Goal: Information Seeking & Learning: Learn about a topic

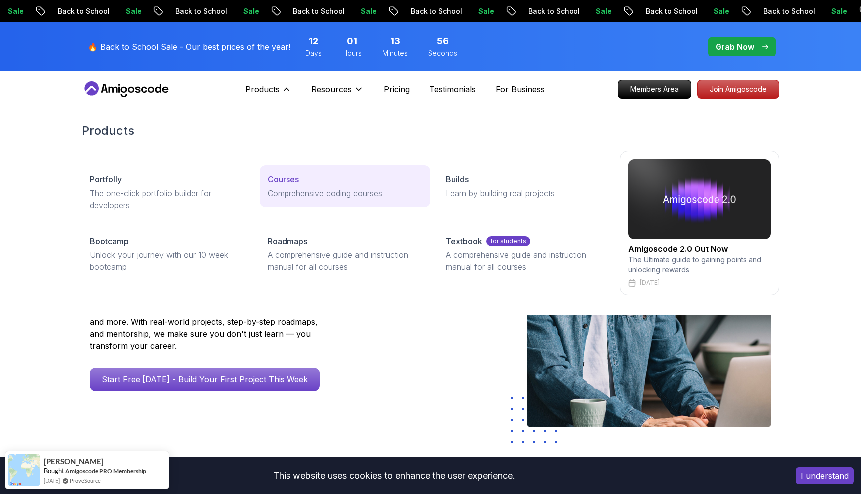
click at [287, 183] on p "Courses" at bounding box center [282, 179] width 31 height 12
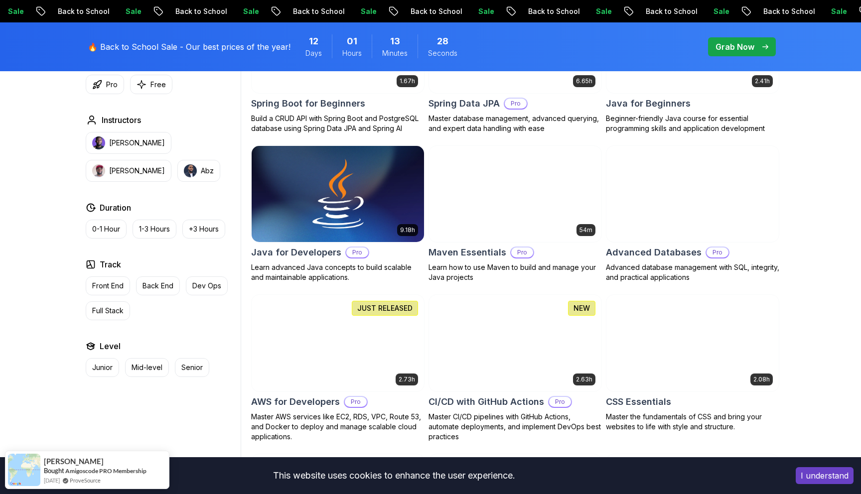
scroll to position [561, 0]
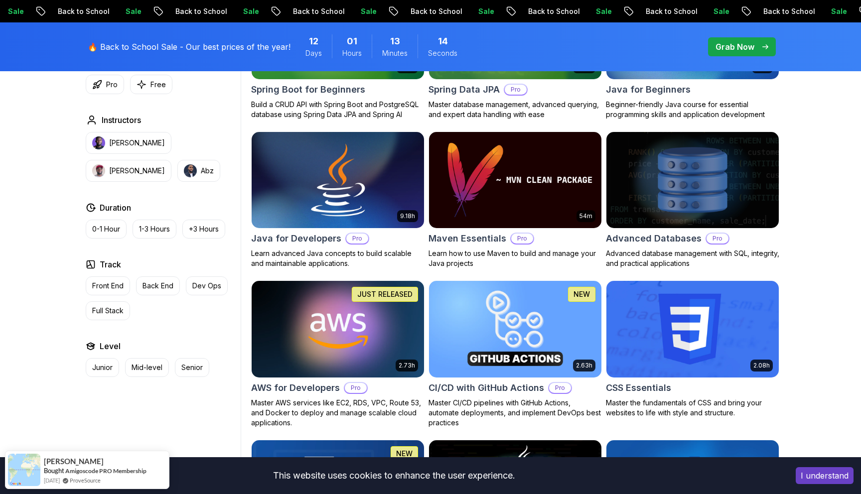
click at [310, 234] on h2 "Java for Developers" at bounding box center [296, 239] width 90 height 14
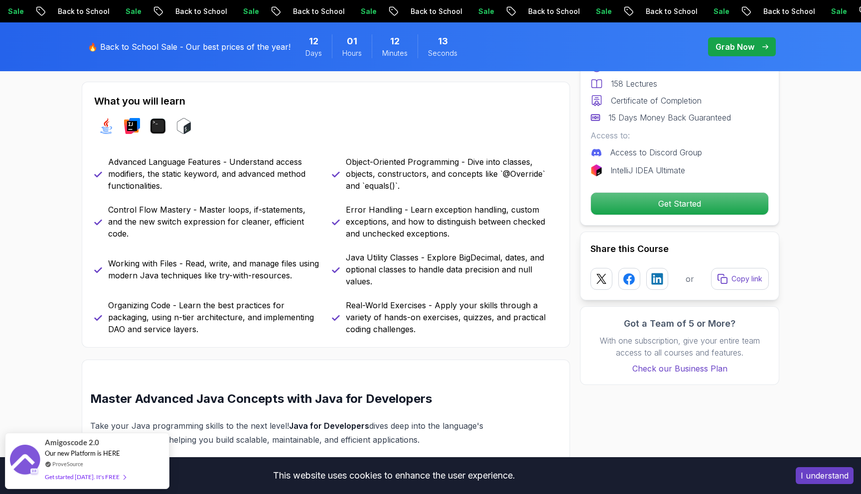
scroll to position [436, 0]
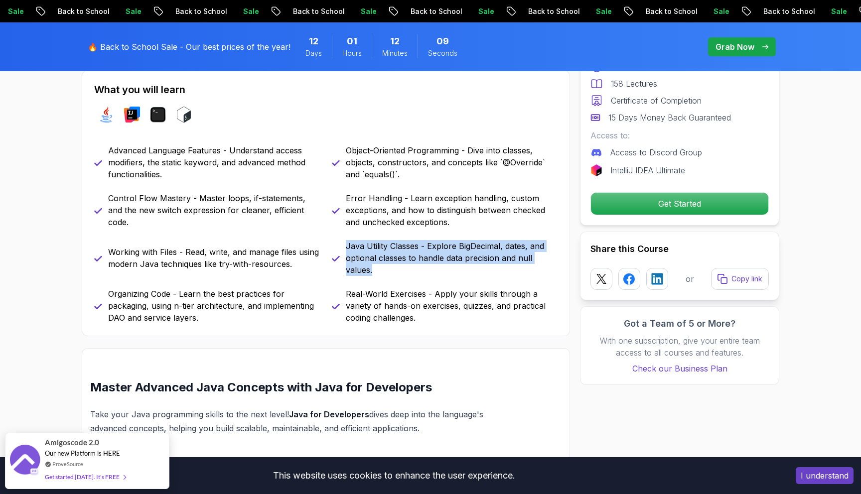
drag, startPoint x: 347, startPoint y: 248, endPoint x: 430, endPoint y: 270, distance: 86.0
click at [430, 270] on p "Java Utility Classes - Explore BigDecimal, dates, and optional classes to handl…" at bounding box center [452, 258] width 212 height 36
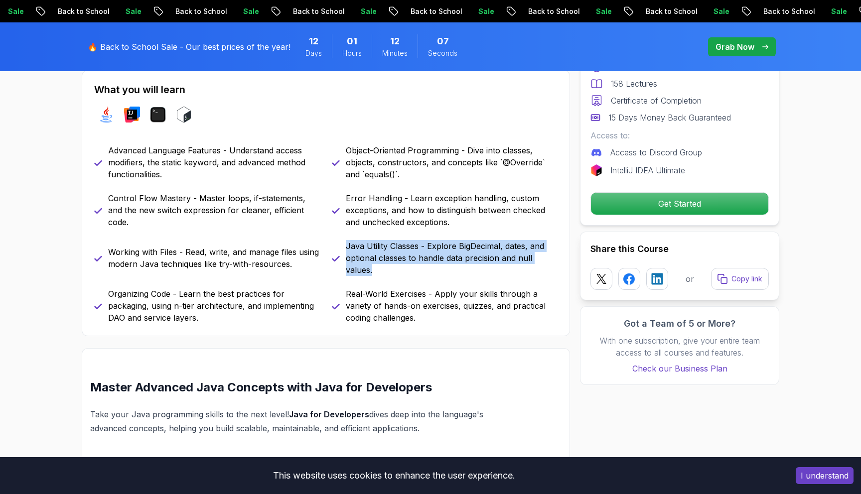
click at [430, 270] on p "Java Utility Classes - Explore BigDecimal, dates, and optional classes to handl…" at bounding box center [452, 258] width 212 height 36
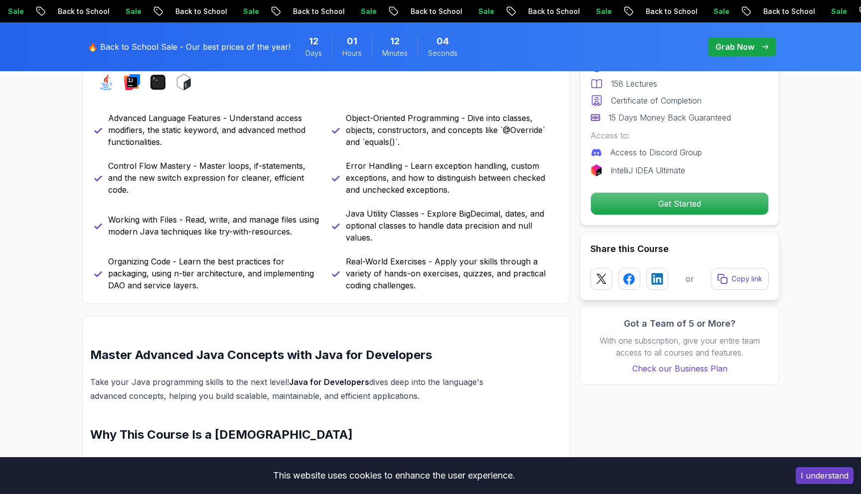
scroll to position [476, 0]
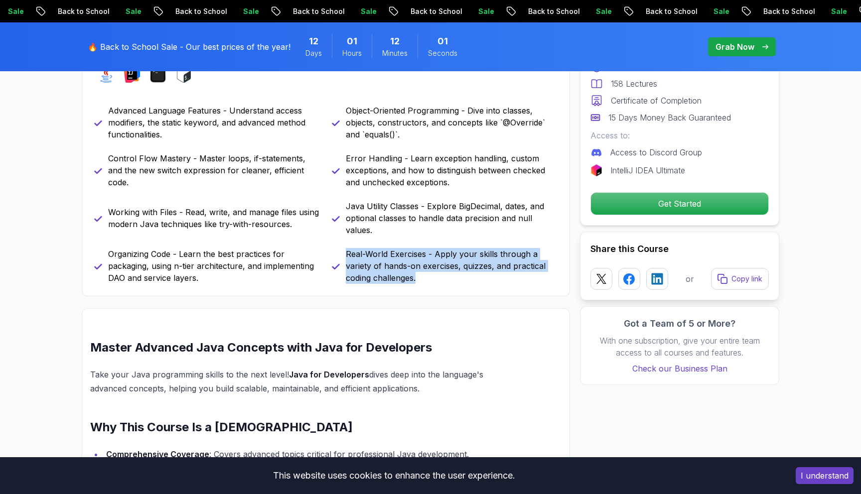
drag, startPoint x: 347, startPoint y: 252, endPoint x: 437, endPoint y: 280, distance: 93.9
click at [437, 280] on p "Real-World Exercises - Apply your skills through a variety of hands-on exercise…" at bounding box center [452, 266] width 212 height 36
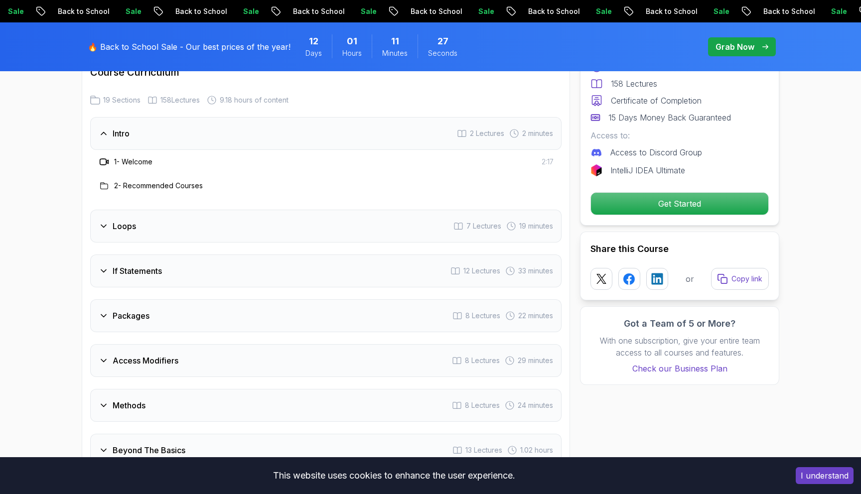
scroll to position [1327, 0]
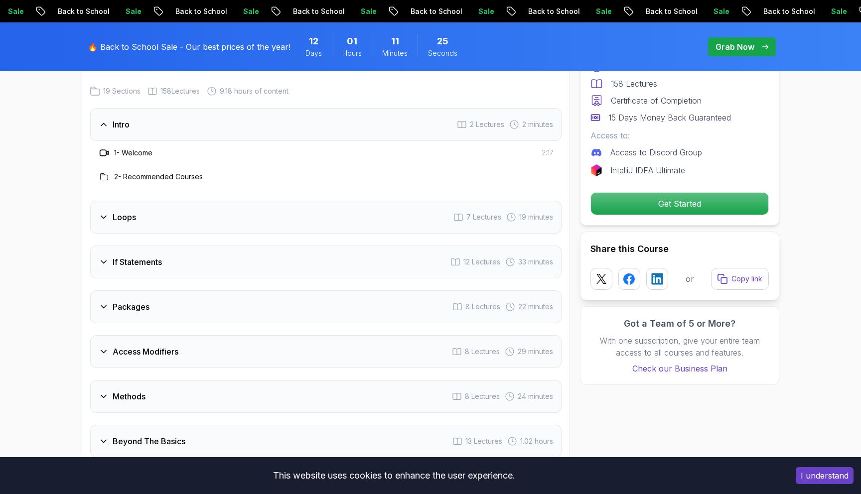
click at [195, 257] on div "If Statements 12 Lectures 33 minutes" at bounding box center [325, 262] width 471 height 33
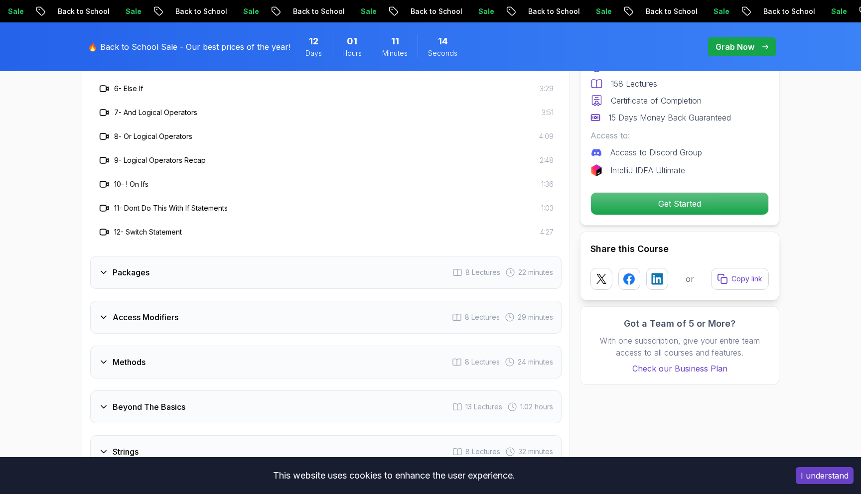
scroll to position [1607, 0]
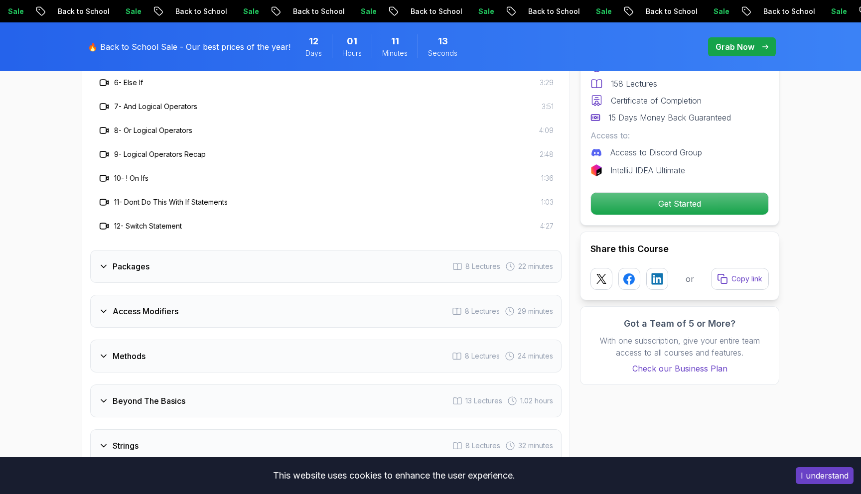
click at [221, 257] on div "Packages 8 Lectures 22 minutes" at bounding box center [325, 266] width 471 height 33
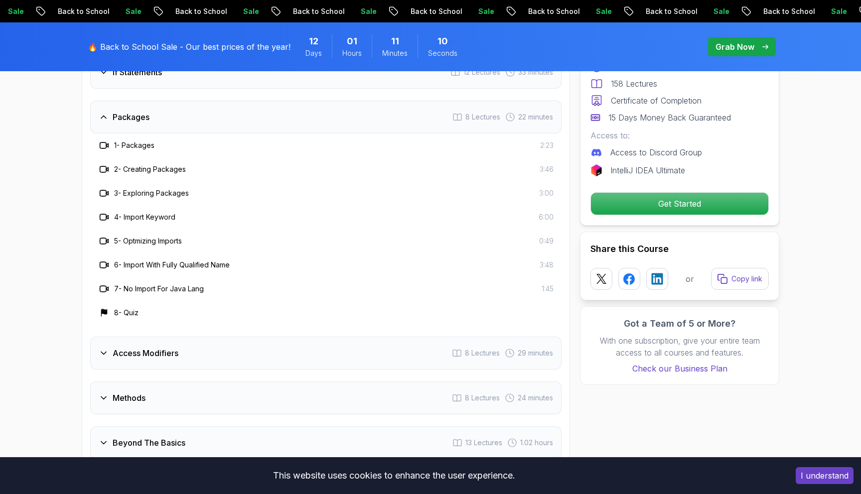
scroll to position [1467, 0]
click at [221, 107] on div "Packages 8 Lectures 22 minutes" at bounding box center [325, 119] width 471 height 33
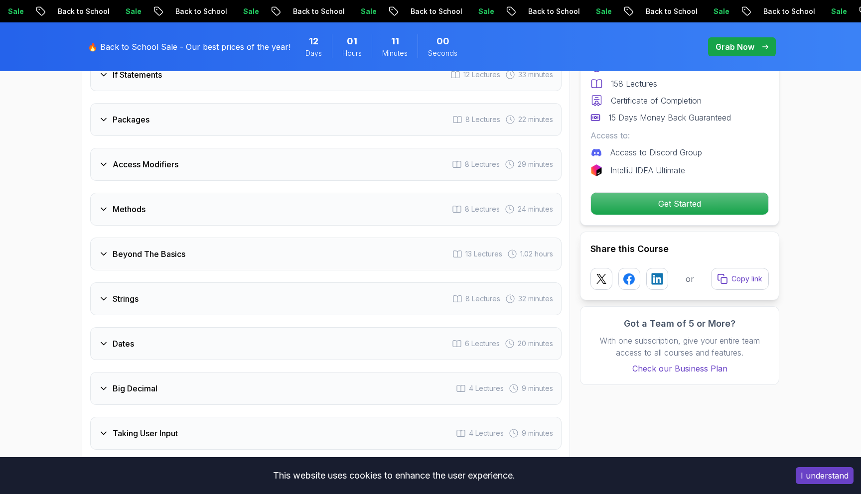
click at [251, 148] on div "Access Modifiers 8 Lectures 29 minutes" at bounding box center [325, 164] width 471 height 33
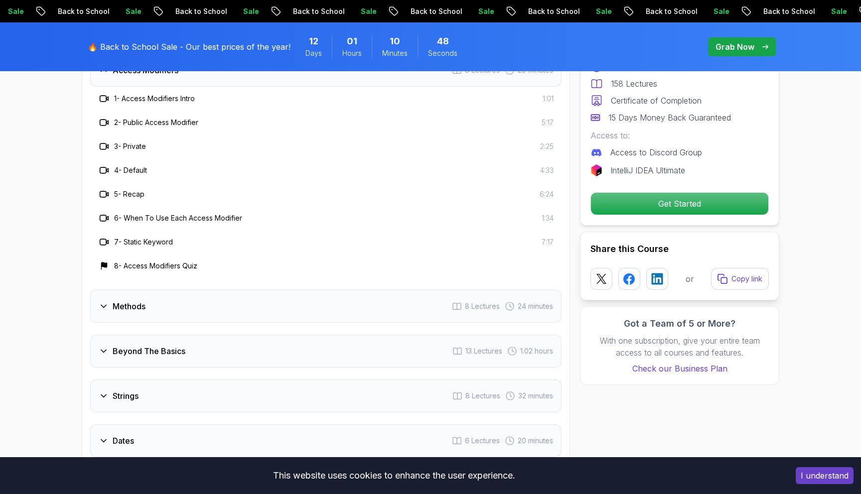
scroll to position [1569, 0]
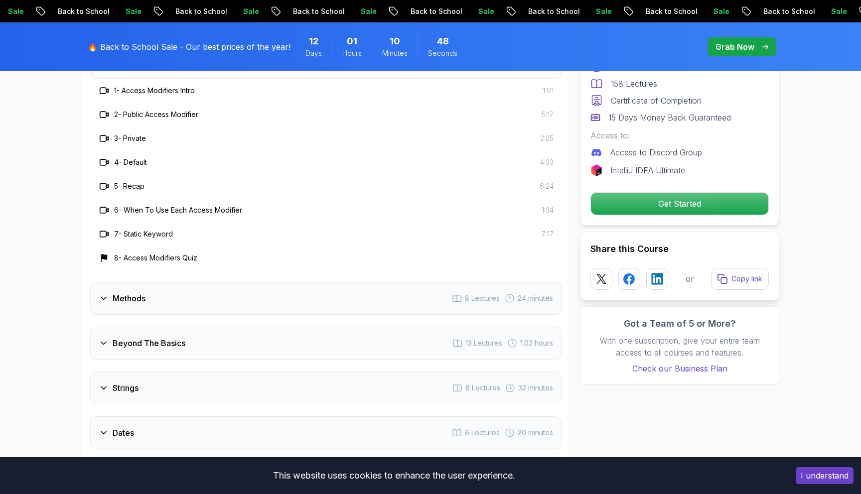
click at [204, 282] on div "Methods 8 Lectures 24 minutes" at bounding box center [325, 298] width 471 height 33
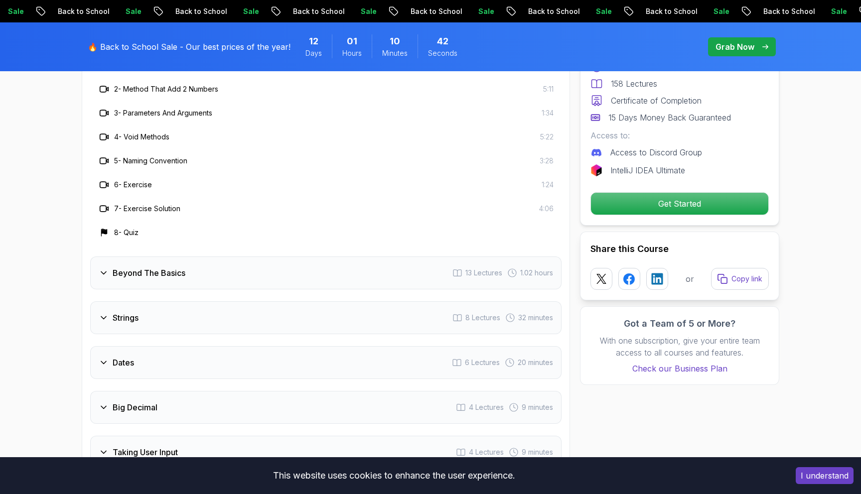
scroll to position [1643, 0]
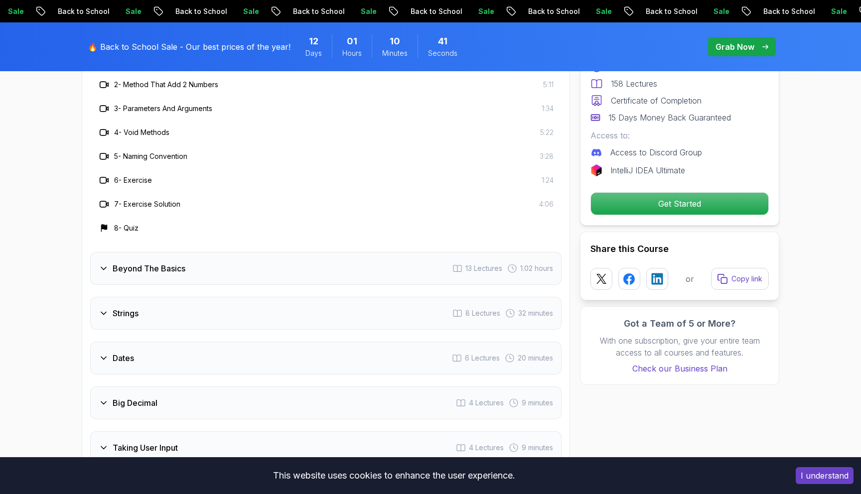
click at [211, 265] on div "Beyond The Basics 13 Lectures 1.02 hours" at bounding box center [325, 268] width 471 height 33
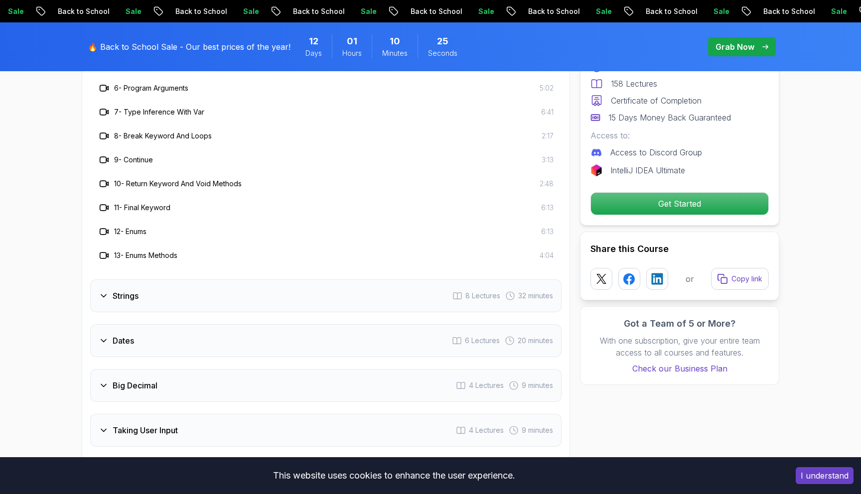
scroll to position [1785, 0]
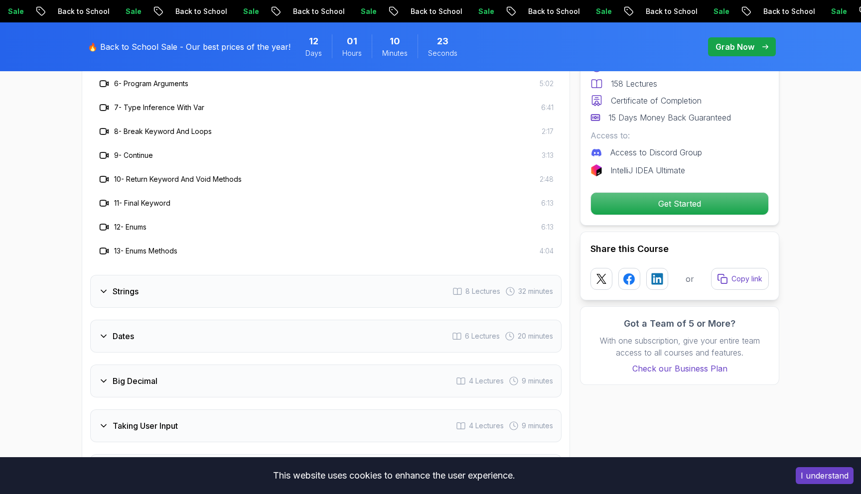
click at [178, 275] on div "Strings 8 Lectures 32 minutes" at bounding box center [325, 291] width 471 height 33
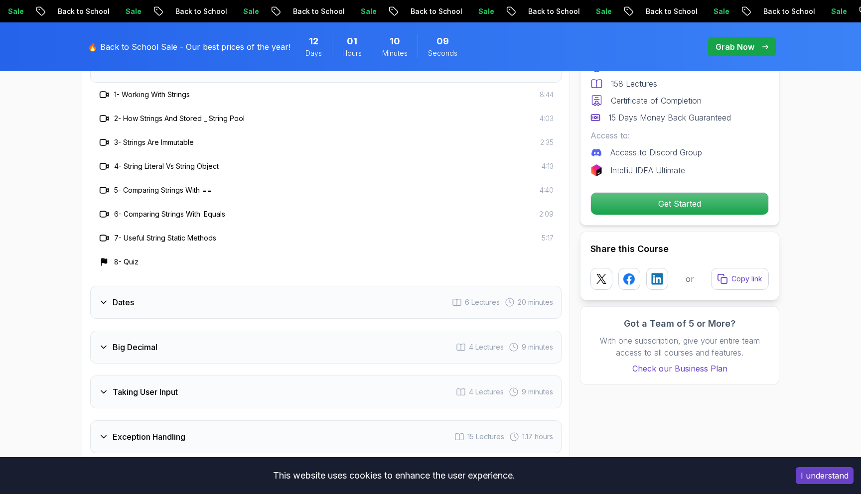
scroll to position [1707, 0]
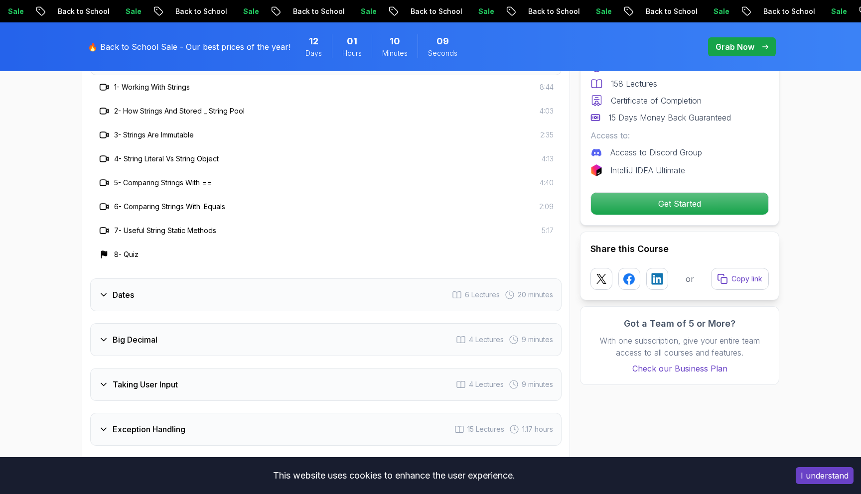
click at [232, 283] on div "Dates 6 Lectures 20 minutes" at bounding box center [325, 294] width 471 height 33
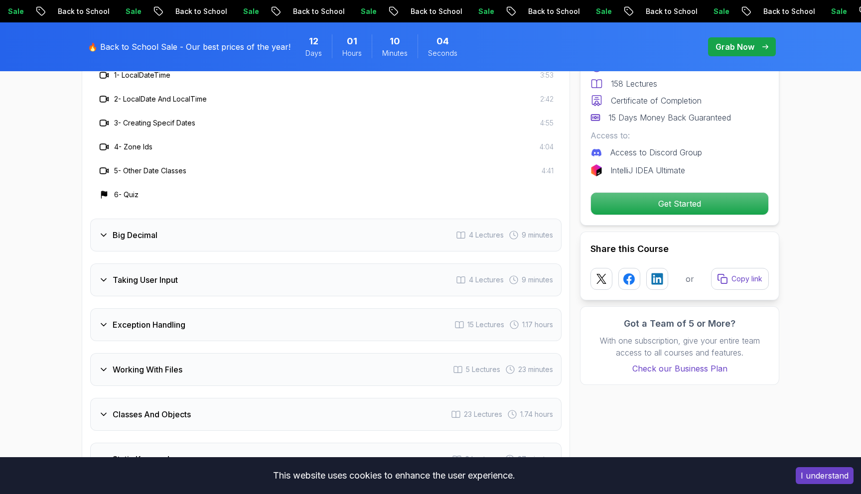
scroll to position [1767, 0]
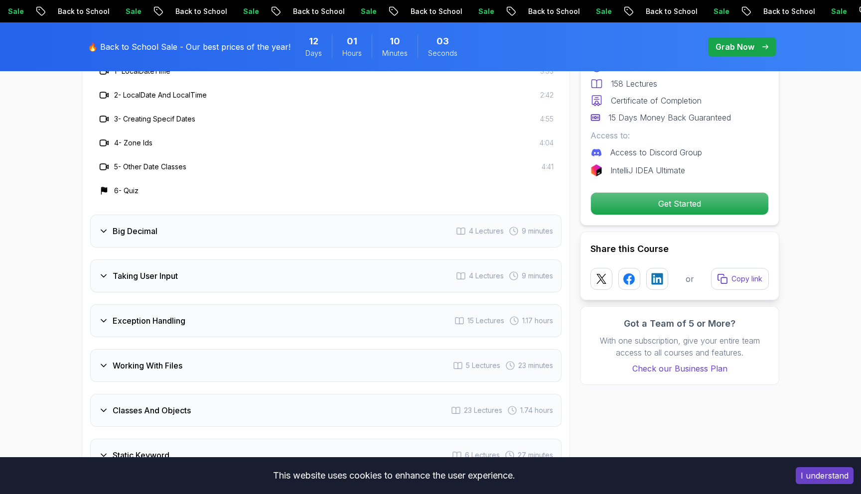
click at [254, 215] on div "Big Decimal 4 Lectures 9 minutes" at bounding box center [325, 231] width 471 height 33
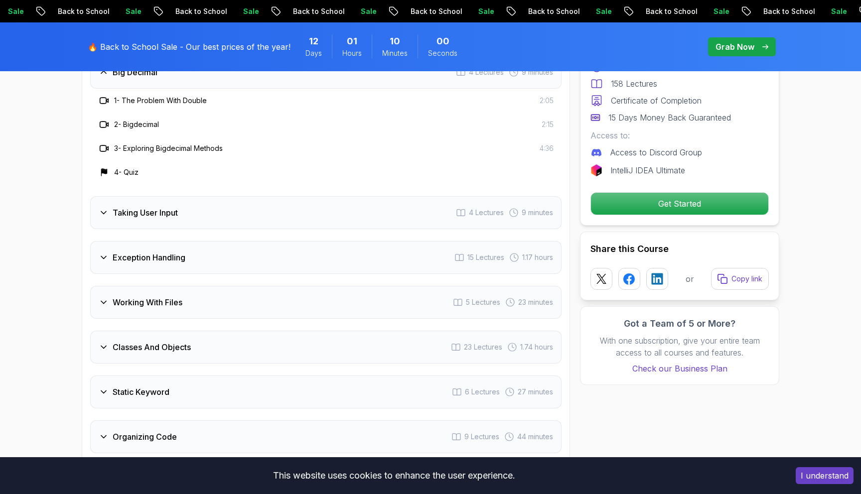
scroll to position [1786, 0]
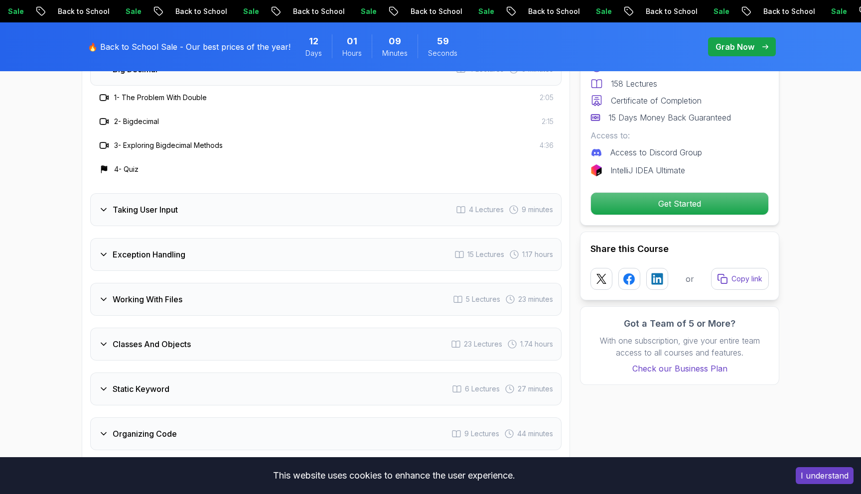
click at [259, 201] on div "Taking User Input 4 Lectures 9 minutes" at bounding box center [325, 209] width 471 height 33
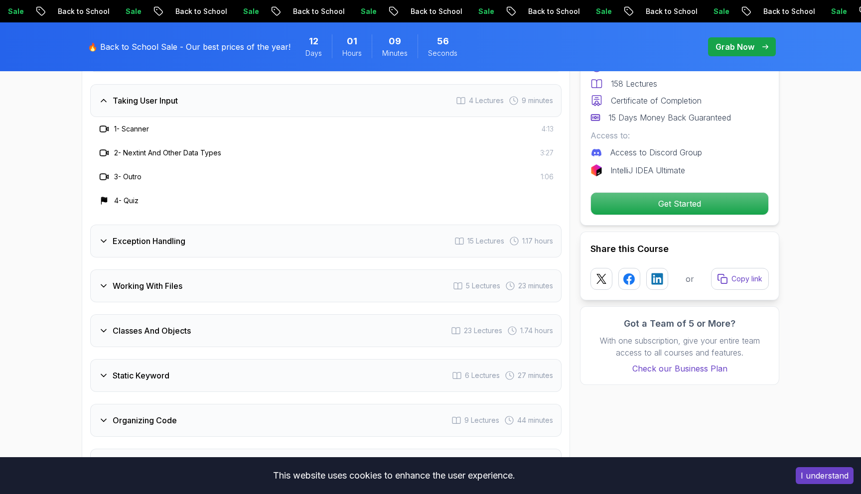
scroll to position [1803, 0]
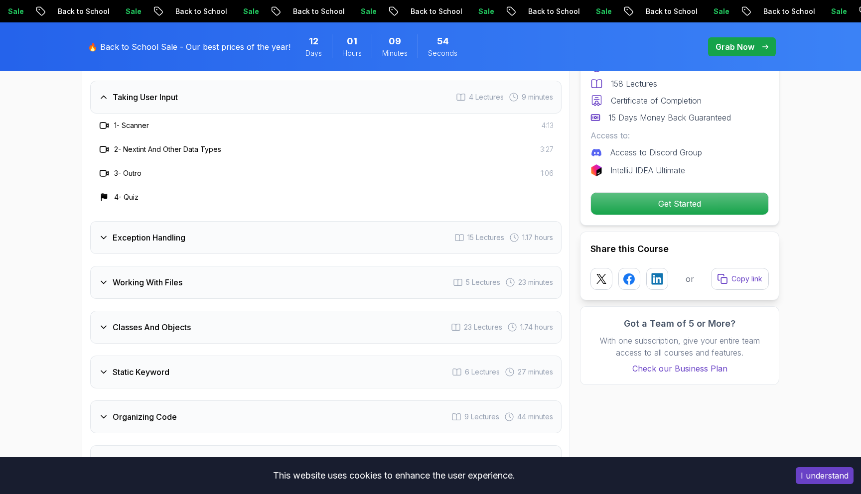
click at [248, 221] on div "Exception Handling 15 Lectures 1.17 hours" at bounding box center [325, 237] width 471 height 33
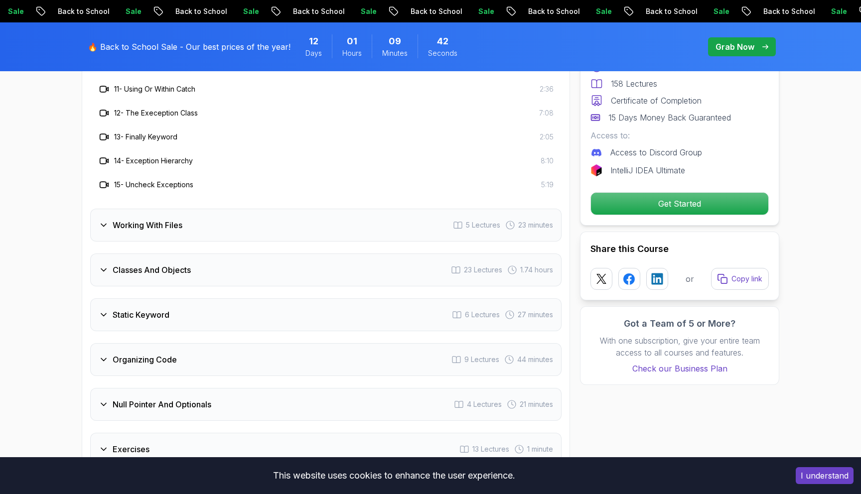
scroll to position [2124, 0]
click at [251, 213] on div "Working With Files 5 Lectures 23 minutes" at bounding box center [325, 224] width 471 height 33
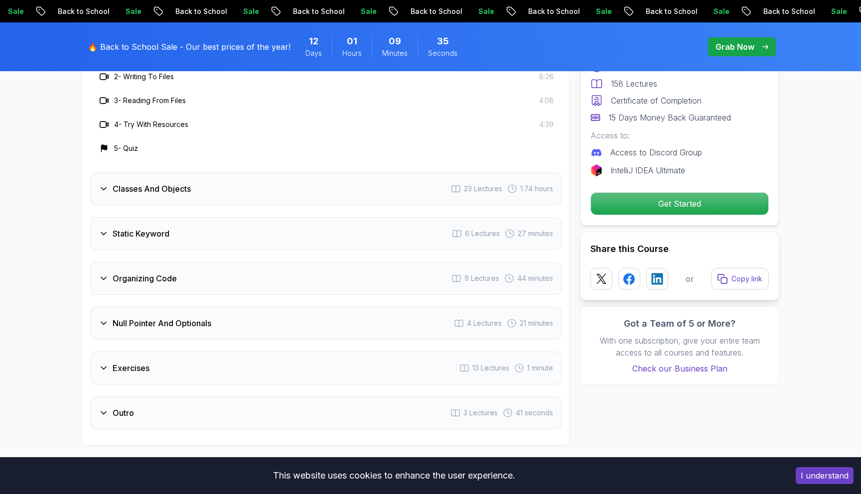
scroll to position [1968, 0]
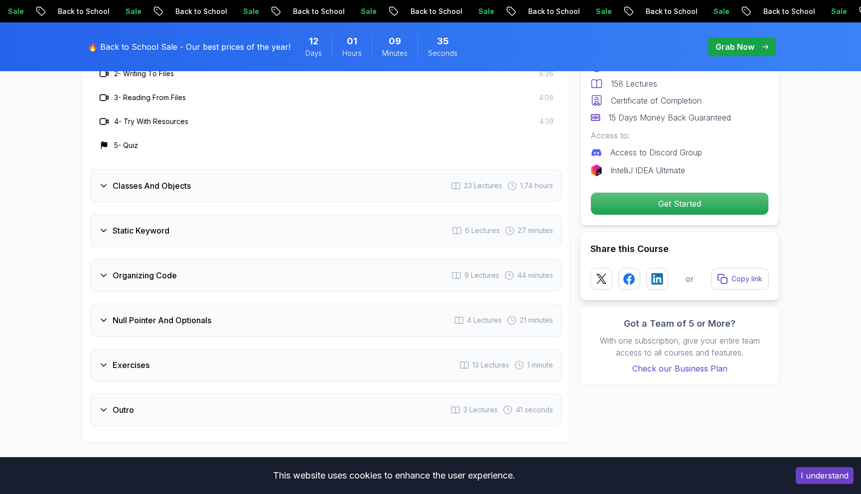
click at [264, 175] on div "Classes And Objects 23 Lectures 1.74 hours" at bounding box center [325, 185] width 471 height 33
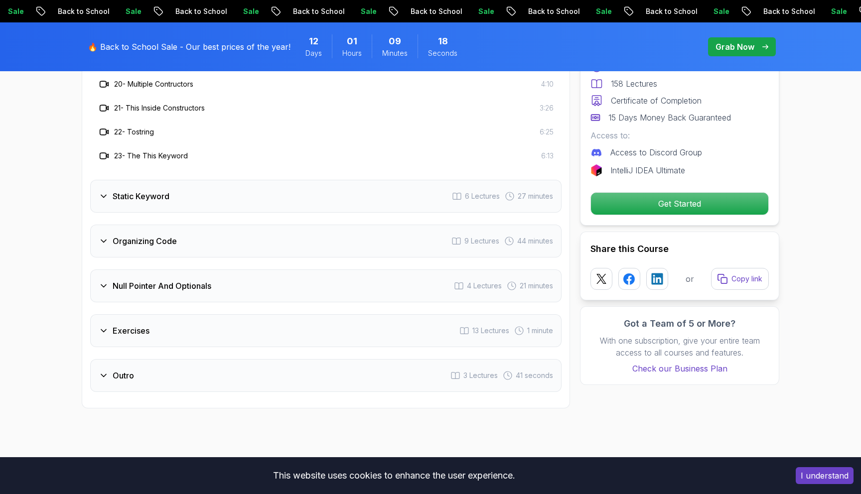
scroll to position [2437, 0]
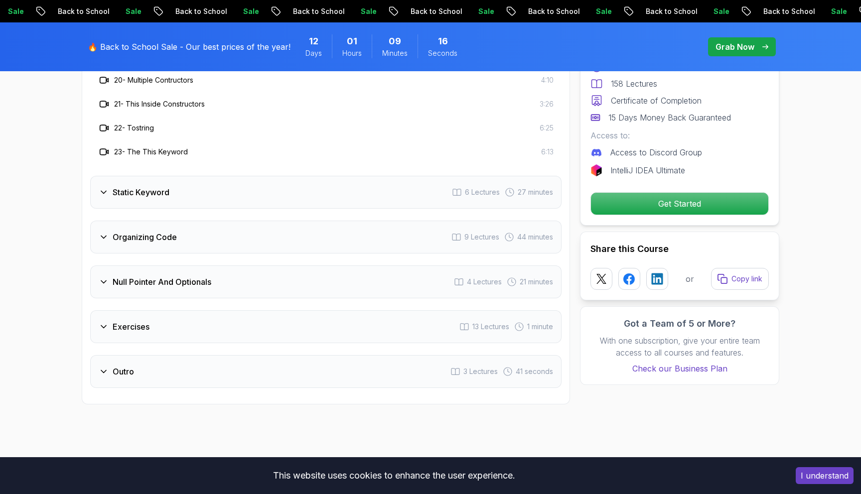
click at [236, 176] on div "Static Keyword 6 Lectures 27 minutes" at bounding box center [325, 192] width 471 height 33
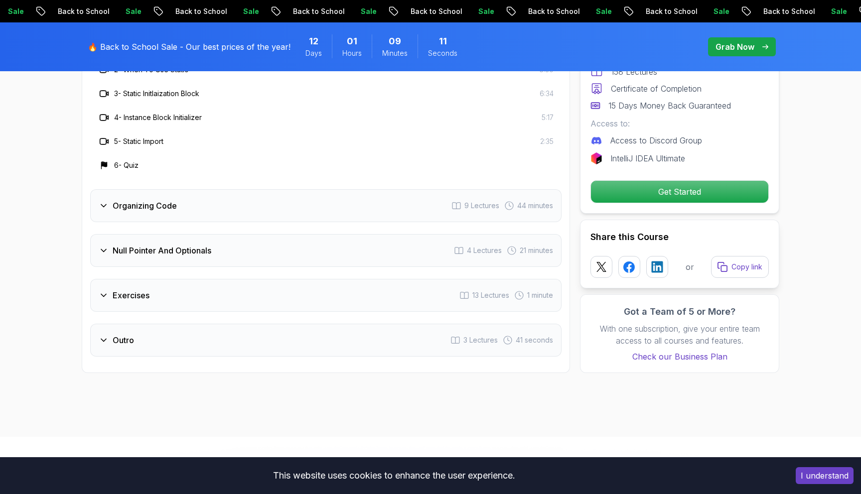
scroll to position [2063, 0]
click at [222, 193] on div "Organizing Code 9 Lectures 44 minutes" at bounding box center [325, 204] width 471 height 33
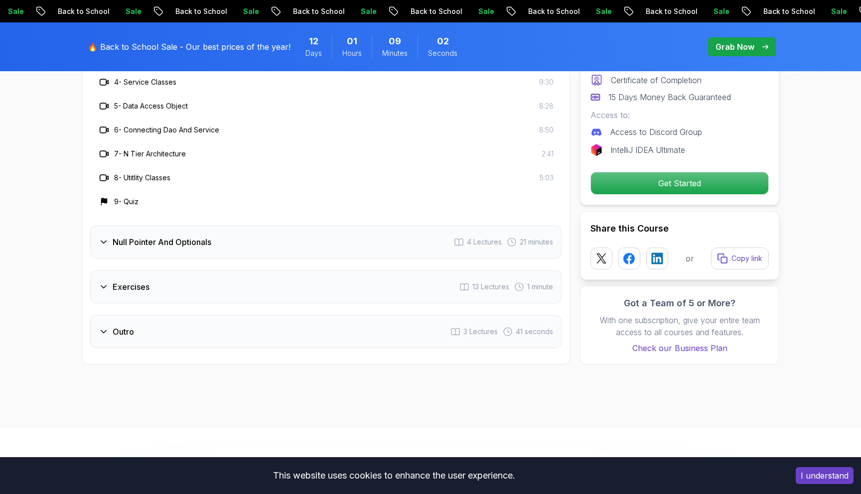
scroll to position [2143, 0]
click at [211, 235] on h3 "Null Pointer And Optionals" at bounding box center [162, 241] width 99 height 12
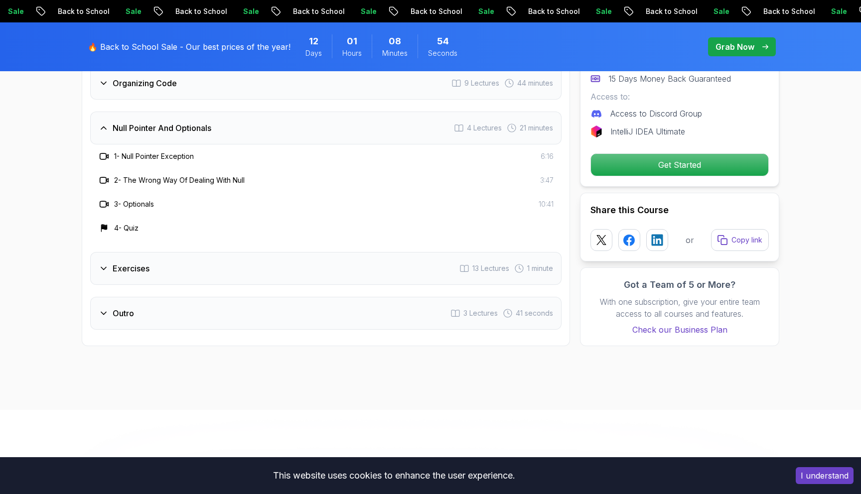
scroll to position [2060, 0]
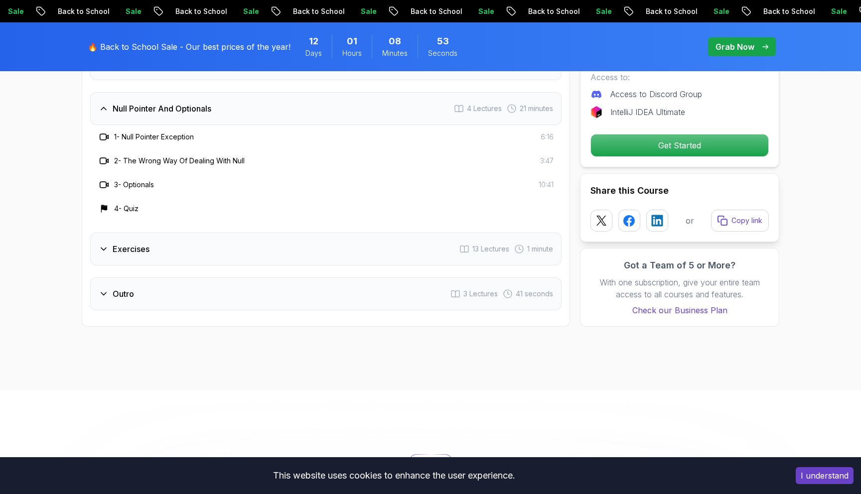
click at [221, 235] on div "Exercises 13 Lectures 1 minute" at bounding box center [325, 249] width 471 height 33
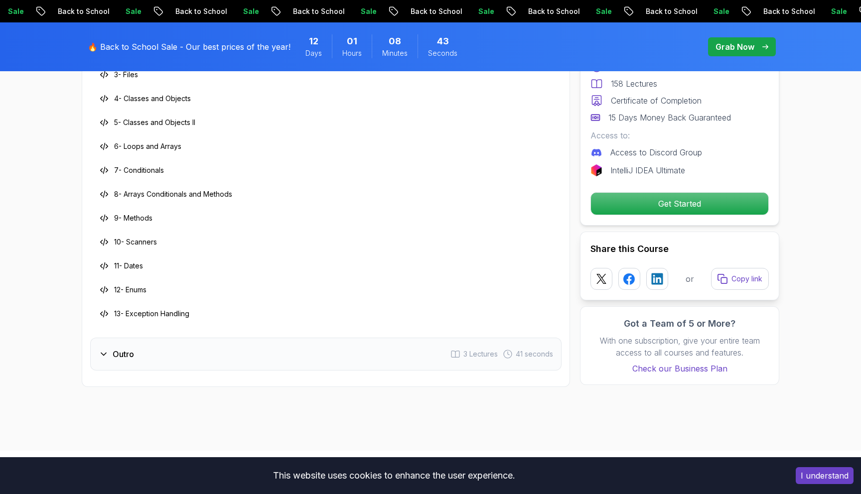
scroll to position [2238, 0]
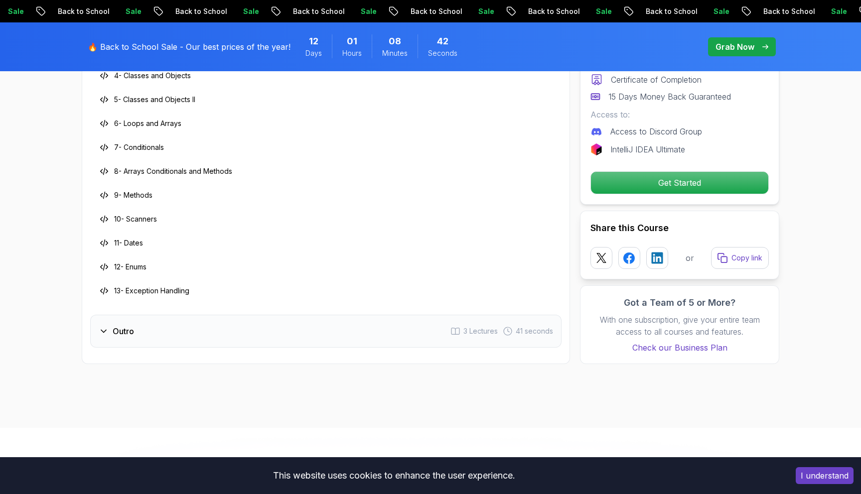
click at [207, 315] on div "Outro 3 Lectures 41 seconds" at bounding box center [325, 331] width 471 height 33
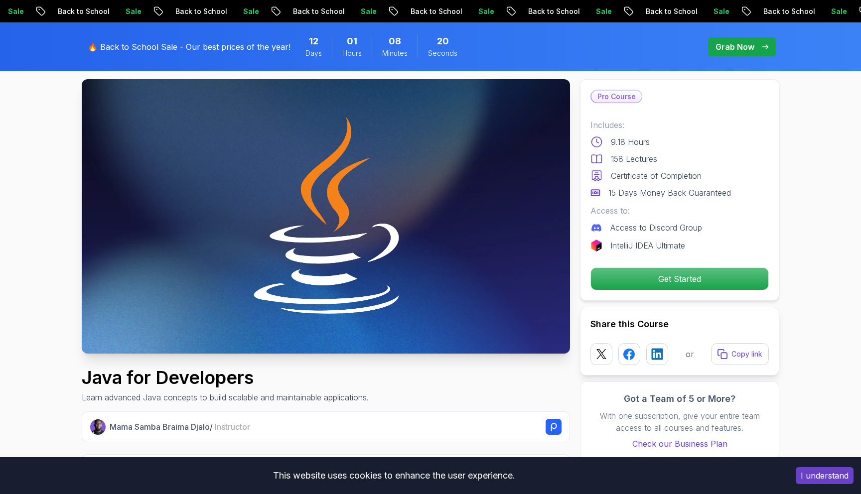
scroll to position [0, 0]
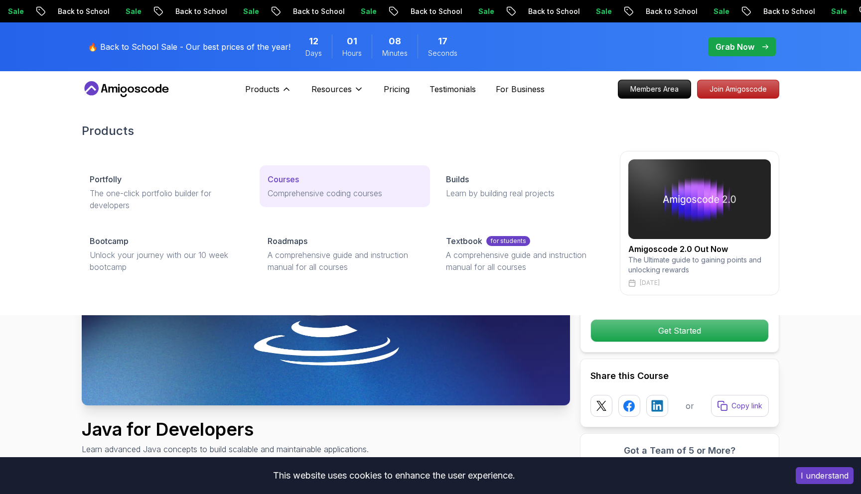
click at [291, 178] on p "Courses" at bounding box center [282, 179] width 31 height 12
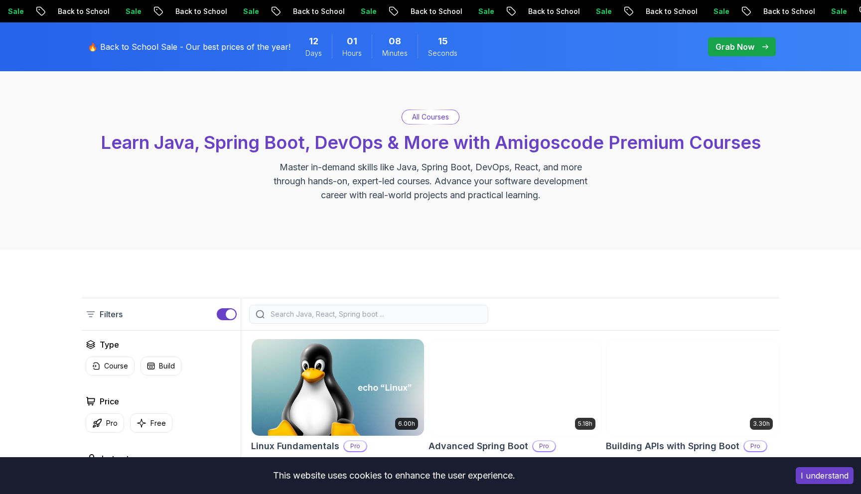
scroll to position [50, 0]
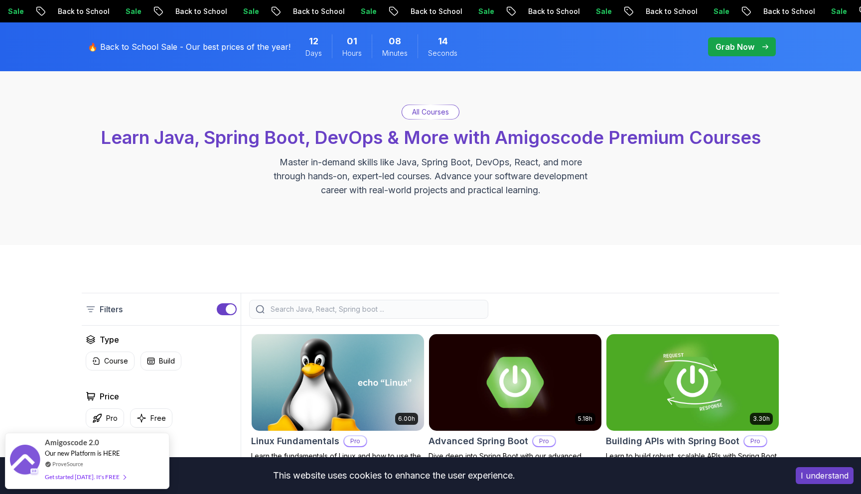
click at [311, 312] on input "search" at bounding box center [374, 309] width 213 height 10
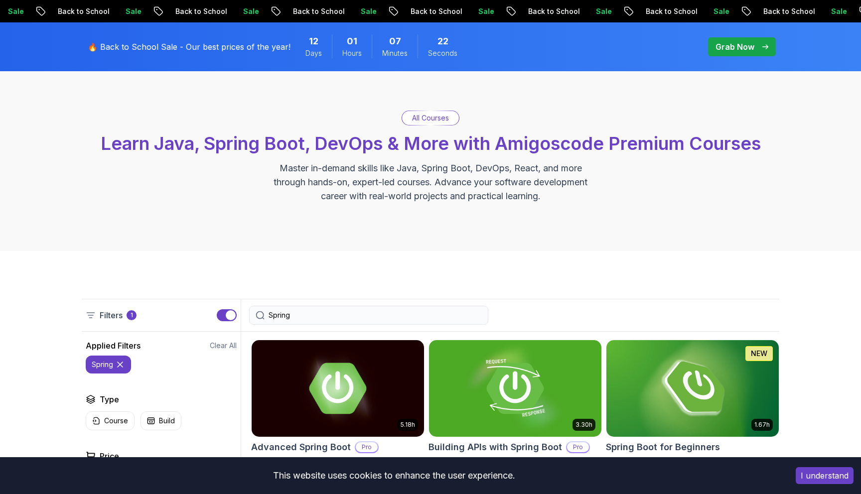
scroll to position [49, 0]
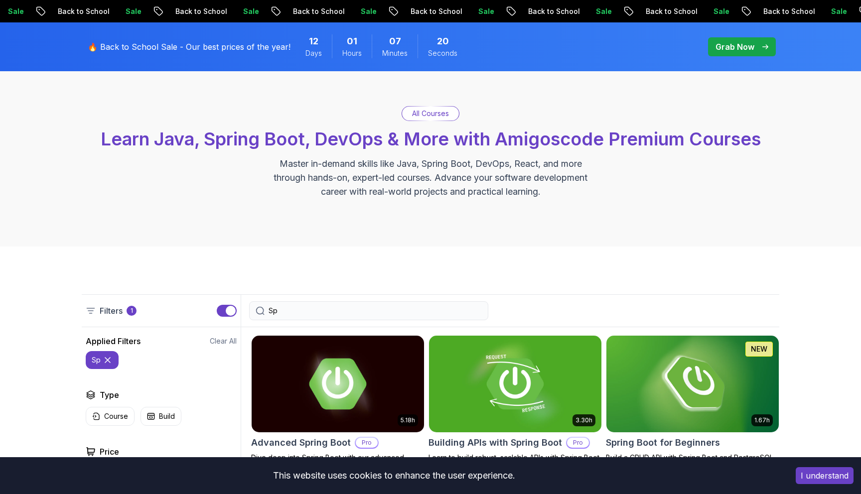
type input "S"
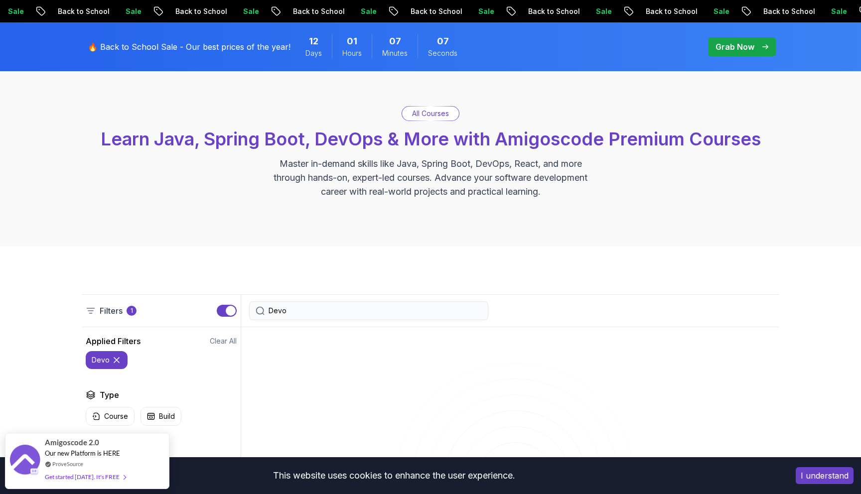
type input "Devo"
click at [424, 114] on p "All Courses" at bounding box center [430, 114] width 37 height 10
drag, startPoint x: 312, startPoint y: 308, endPoint x: 270, endPoint y: 307, distance: 41.8
click at [270, 307] on input "Devo" at bounding box center [374, 311] width 213 height 10
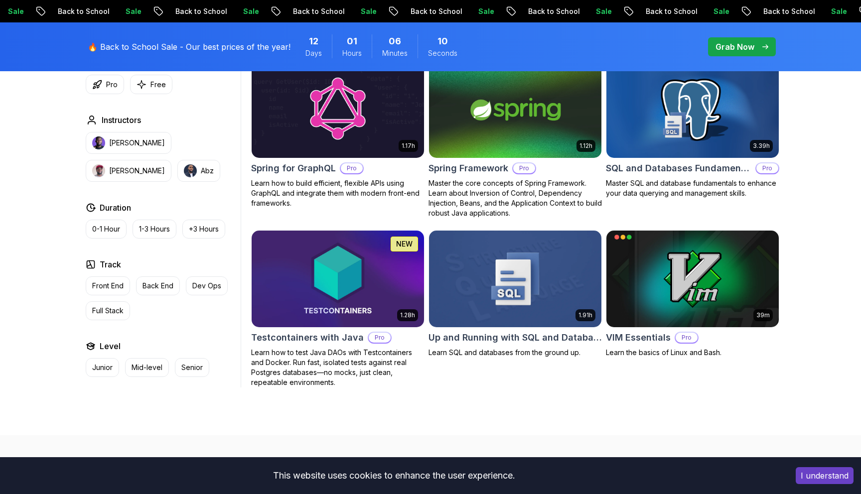
scroll to position [2538, 0]
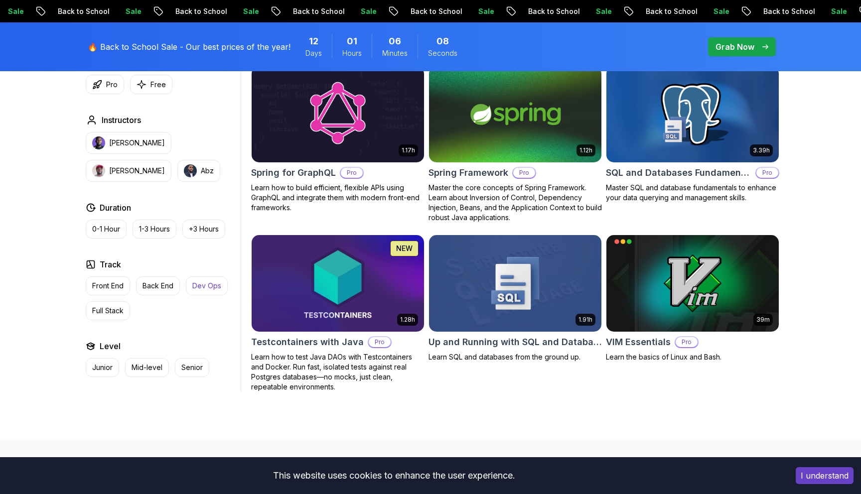
click at [203, 289] on p "Dev Ops" at bounding box center [206, 286] width 29 height 10
